Goal: Task Accomplishment & Management: Complete application form

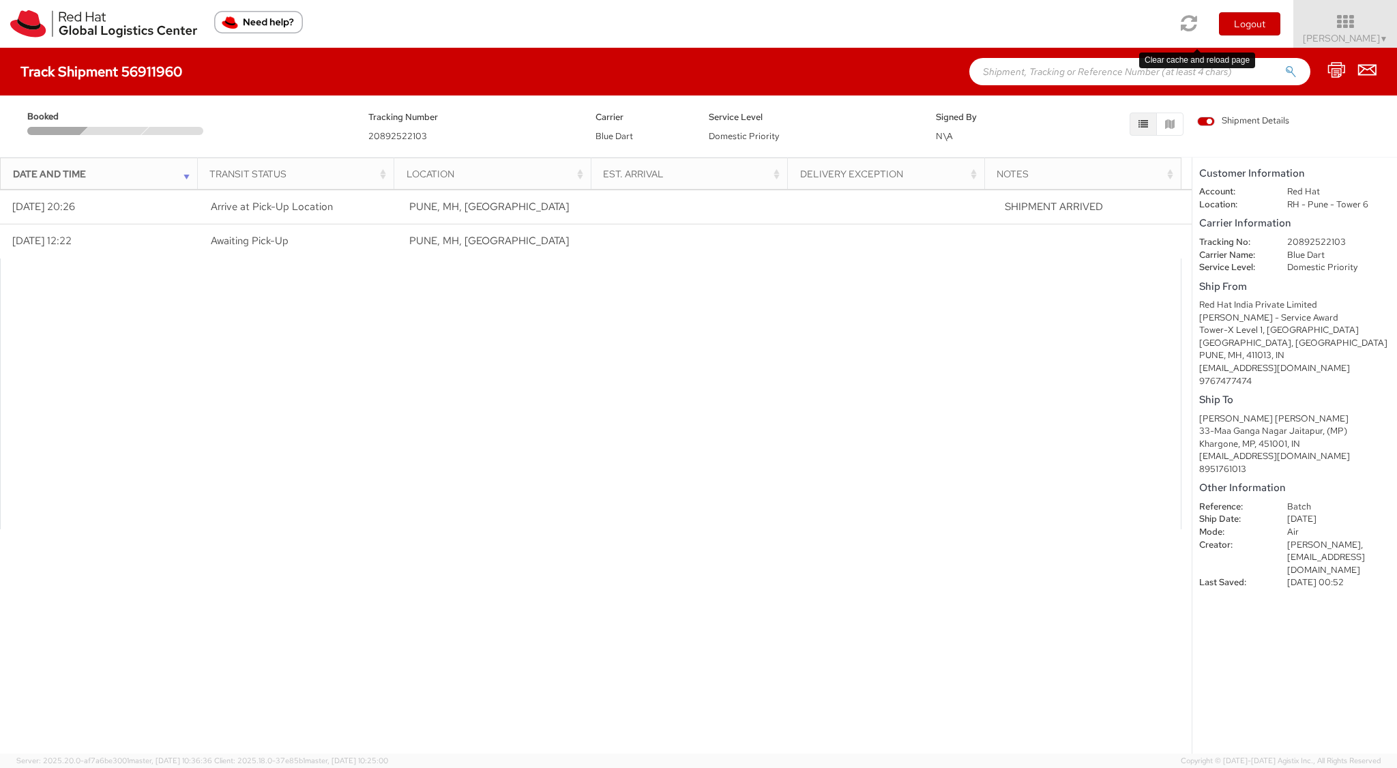
click at [1187, 18] on link at bounding box center [1189, 23] width 35 height 47
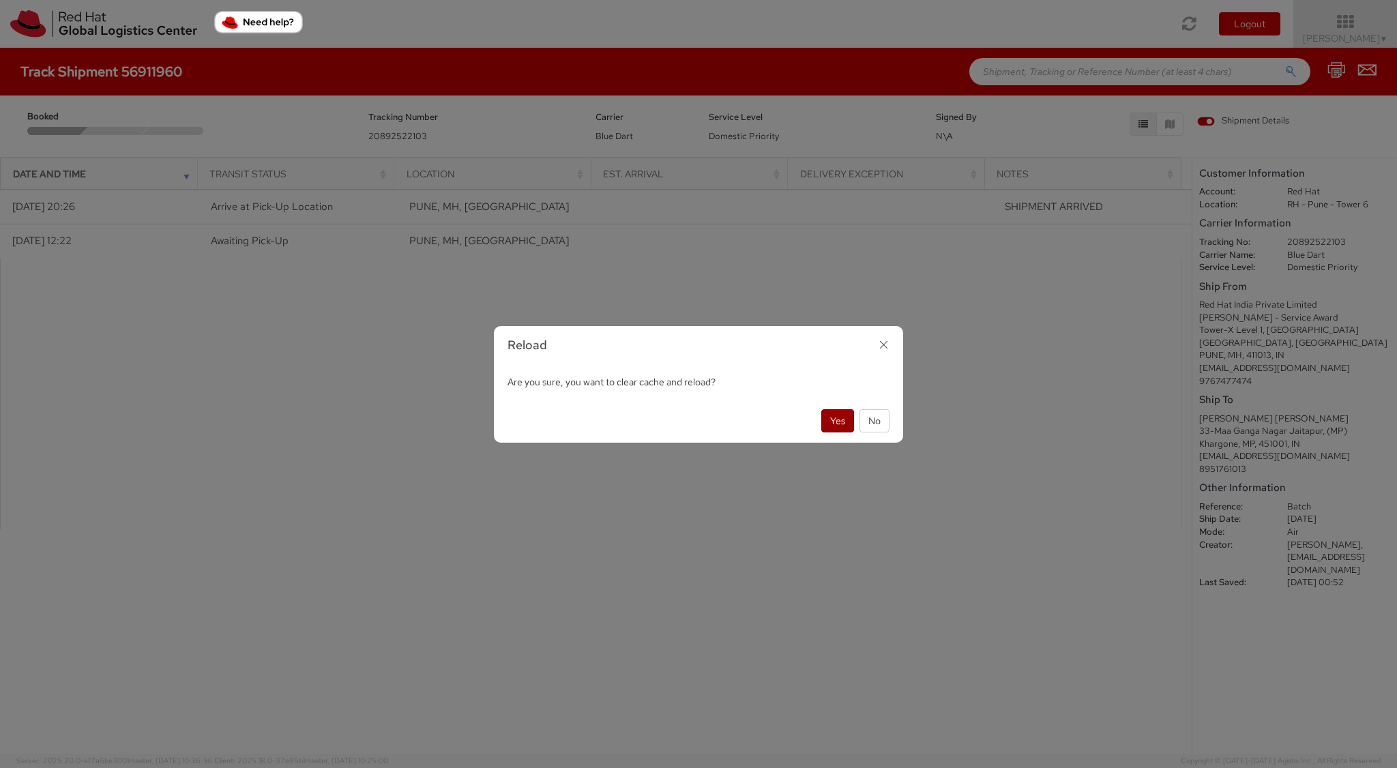
click at [833, 417] on button "Yes" at bounding box center [837, 420] width 33 height 23
